Goal: Task Accomplishment & Management: Manage account settings

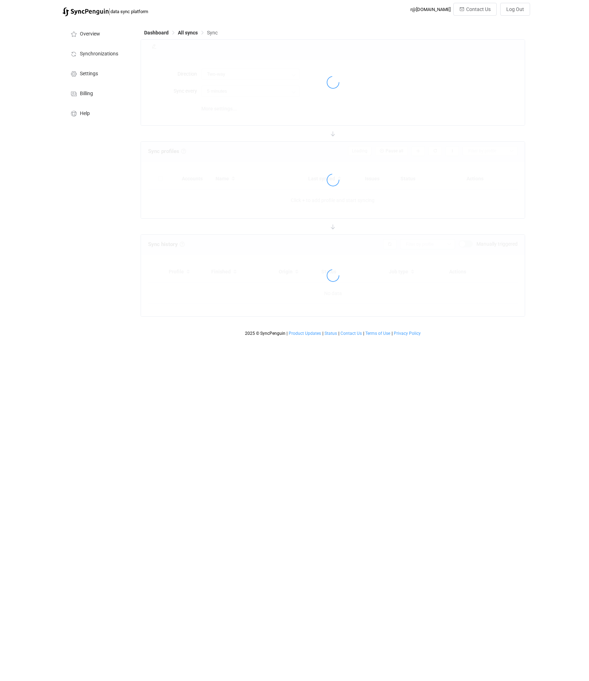
type input "10 minutes"
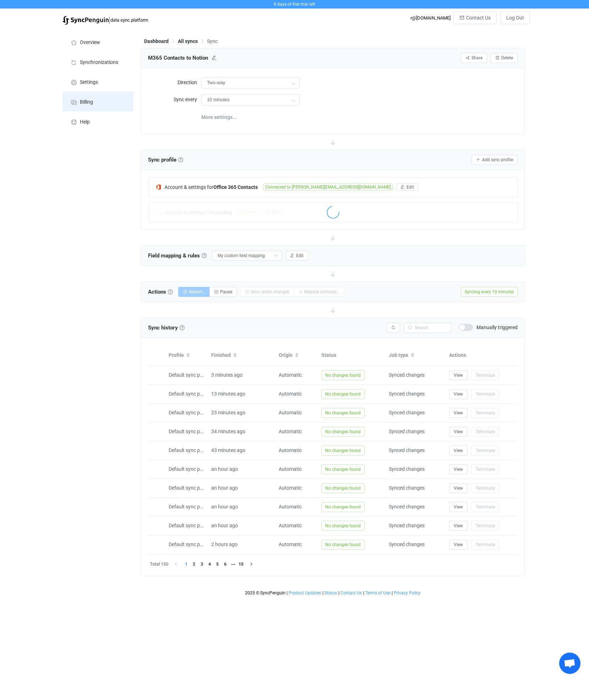
click at [90, 97] on li "Billing" at bounding box center [98, 102] width 71 height 20
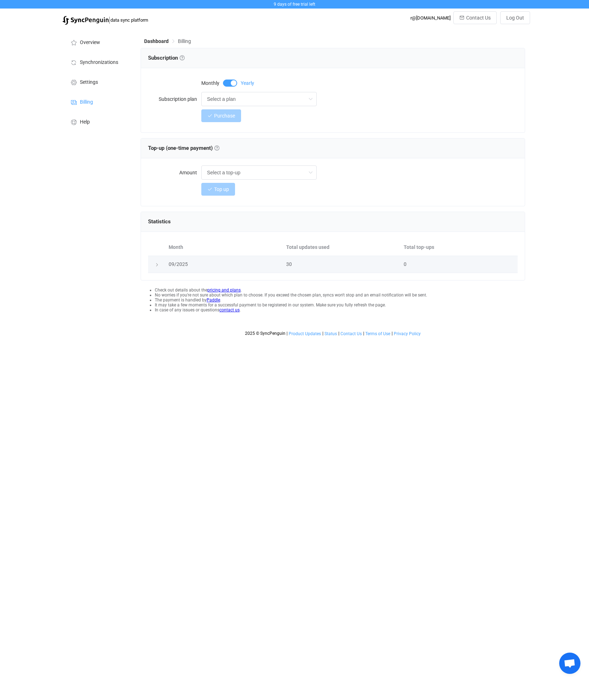
click at [155, 265] on icon at bounding box center [157, 265] width 4 height 4
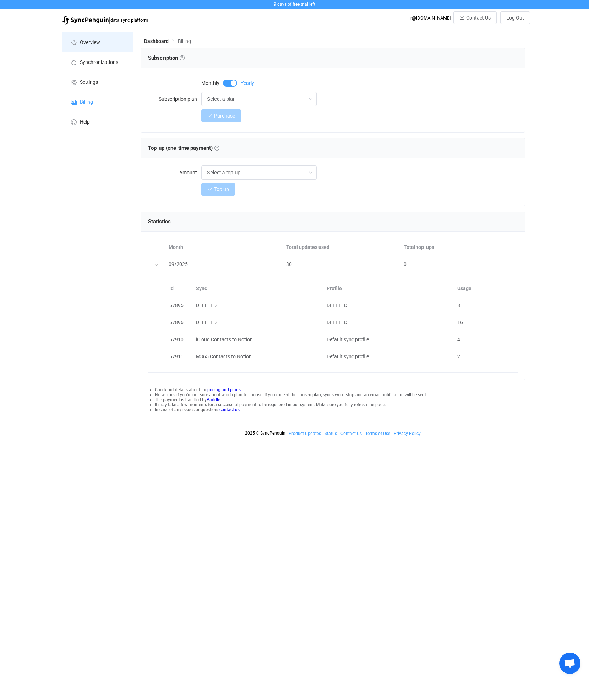
click at [88, 44] on span "Overview" at bounding box center [90, 43] width 20 height 6
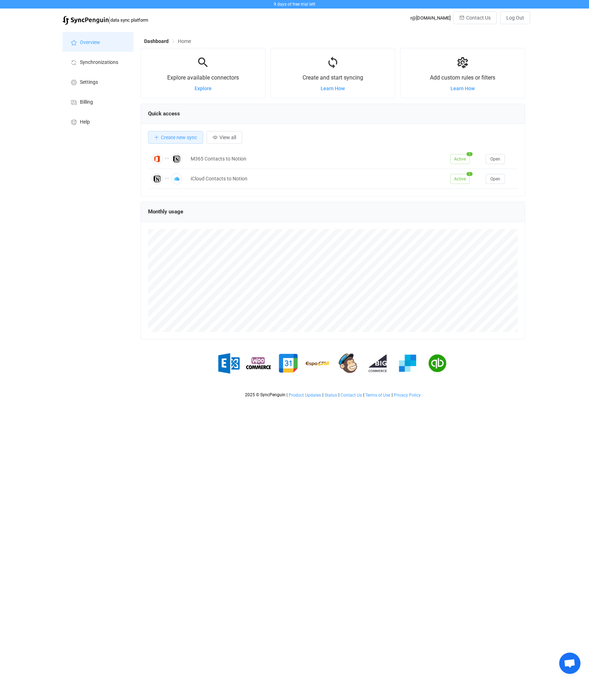
scroll to position [138, 385]
